Goal: Information Seeking & Learning: Understand process/instructions

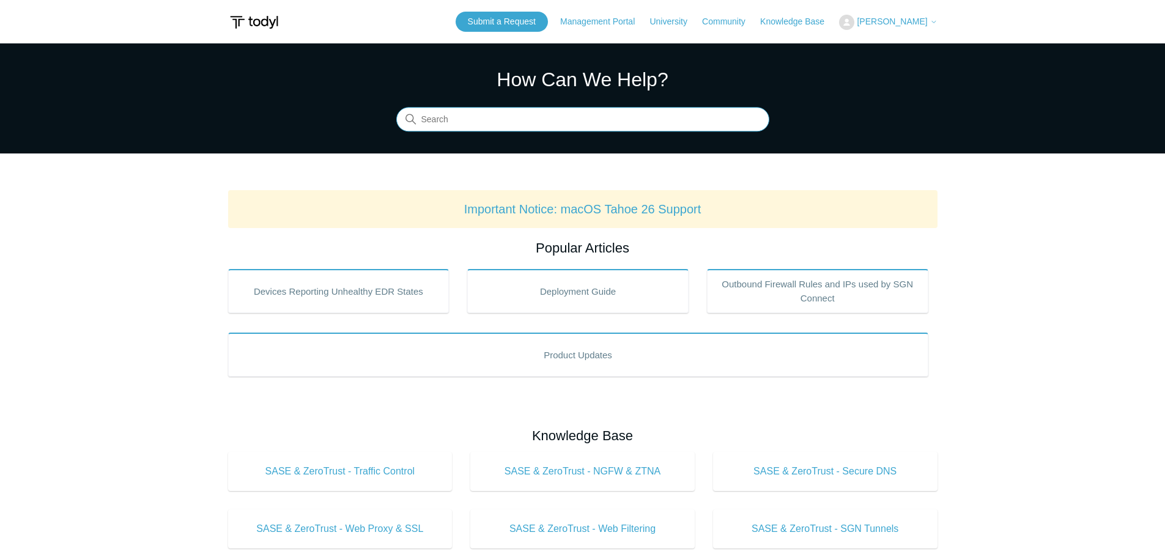
click at [529, 123] on input "Search" at bounding box center [582, 120] width 373 height 24
type input "mac"
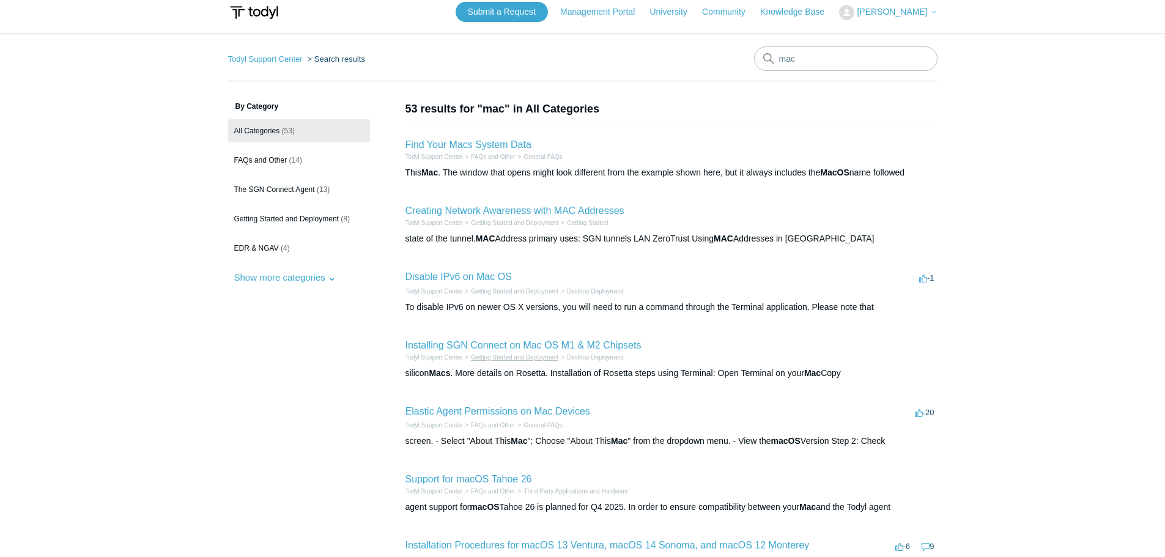
scroll to position [184, 0]
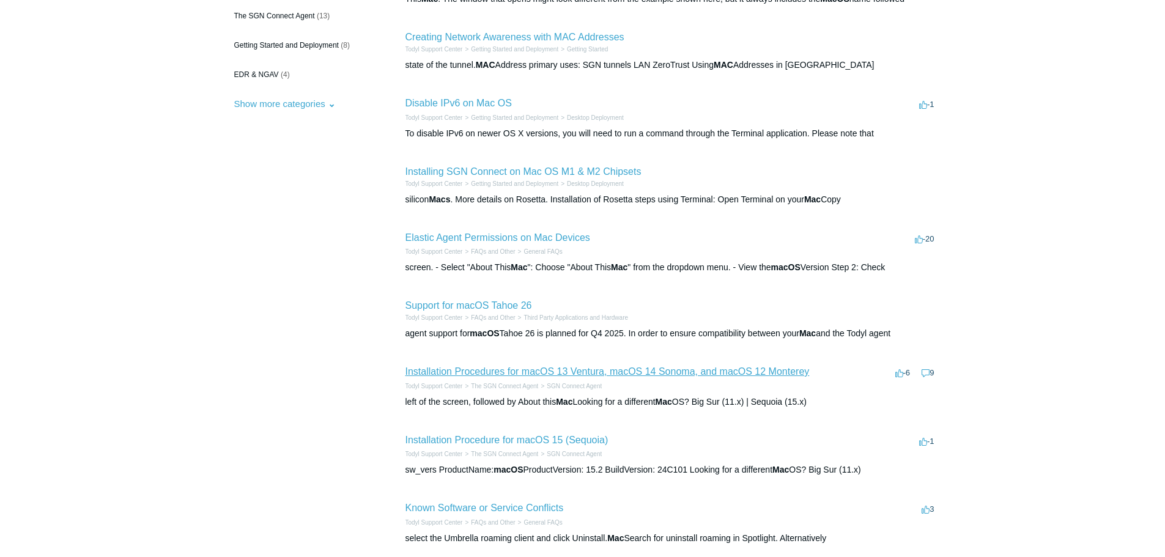
click at [537, 374] on link "Installation Procedures for macOS 13 Ventura, macOS 14 Sonoma, and macOS 12 Mon…" at bounding box center [608, 371] width 404 height 10
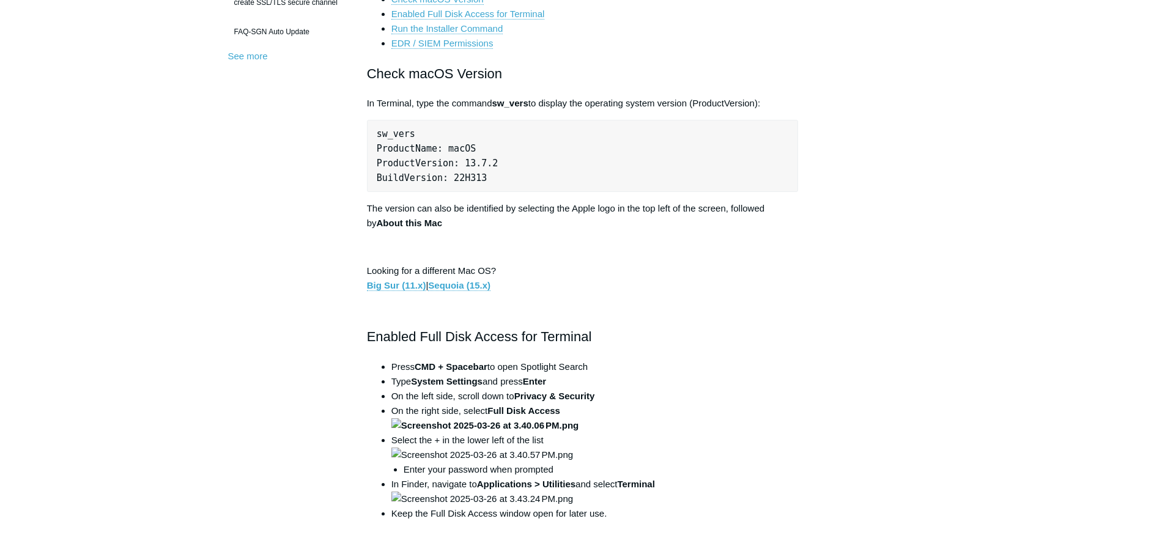
scroll to position [489, 0]
click at [470, 289] on link "Sequoia (15.x)" at bounding box center [459, 285] width 62 height 11
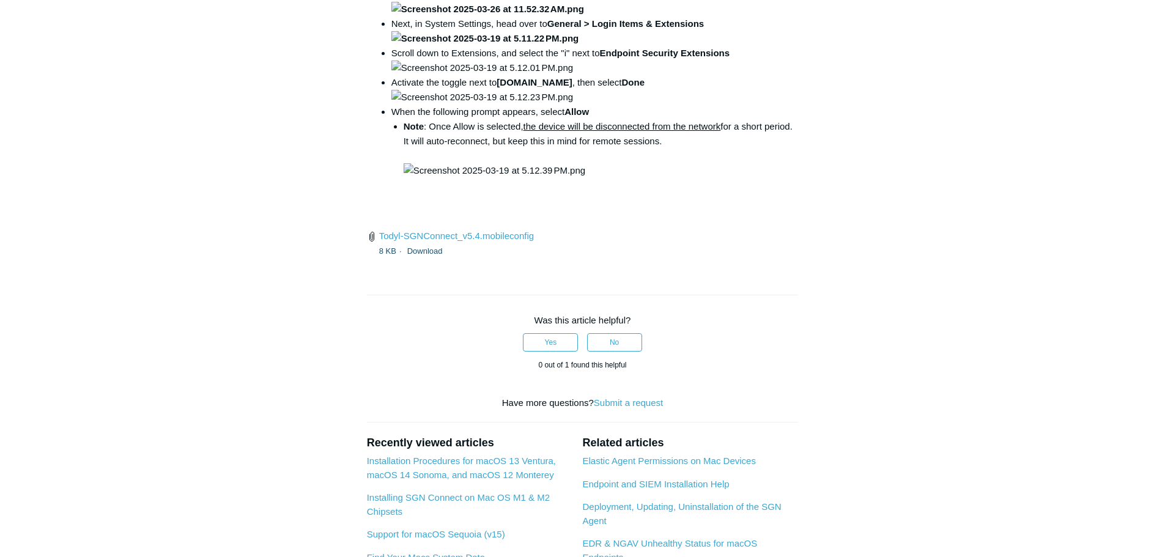
scroll to position [1713, 0]
drag, startPoint x: 721, startPoint y: 340, endPoint x: 541, endPoint y: 343, distance: 179.9
copy code "open /Library/PrivilegedHelperTools/"
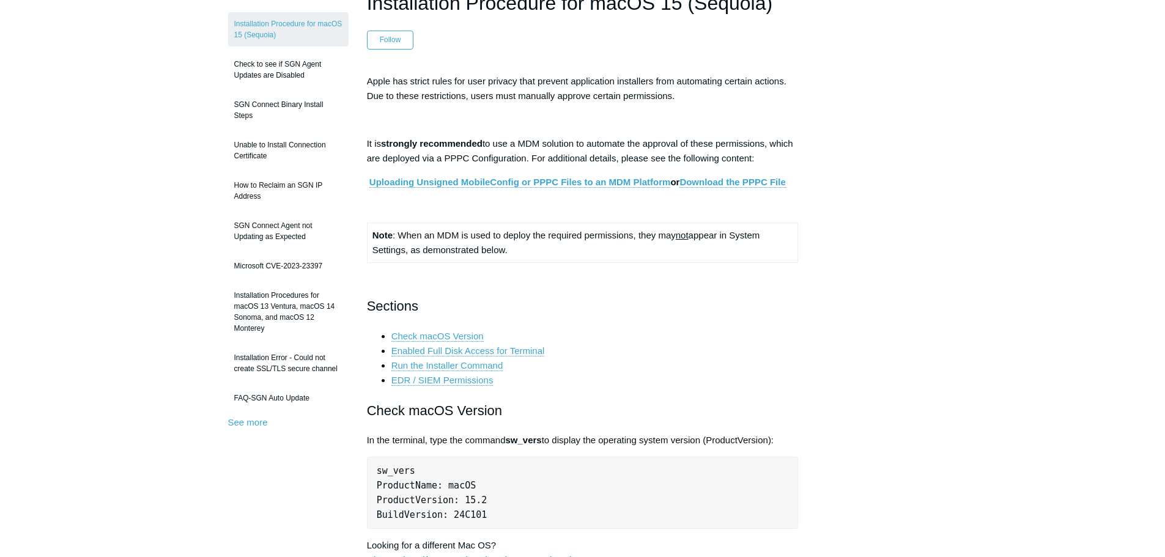
scroll to position [0, 0]
